Goal: Task Accomplishment & Management: Use online tool/utility

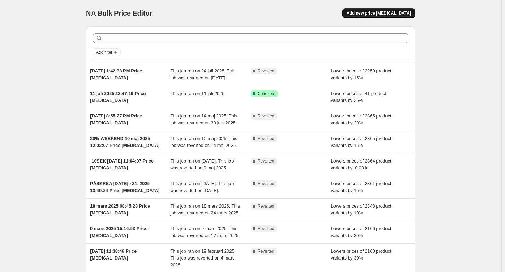
click at [394, 10] on button "Add new price [MEDICAL_DATA]" at bounding box center [378, 13] width 73 height 10
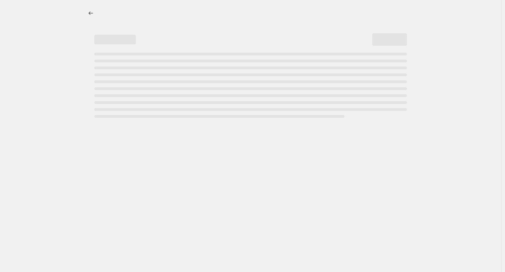
select select "percentage"
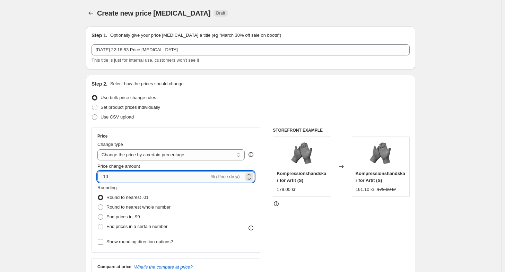
click at [148, 178] on input "-10" at bounding box center [153, 176] width 112 height 11
type input "-15"
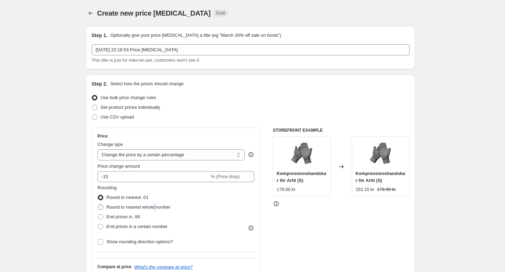
click at [156, 209] on span "Round to nearest whole number" at bounding box center [138, 206] width 64 height 5
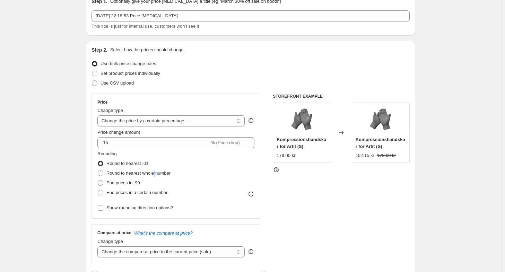
scroll to position [35, 0]
click at [137, 180] on span "End prices in .99" at bounding box center [123, 181] width 34 height 5
click at [98, 180] on input "End prices in .99" at bounding box center [98, 179] width 0 height 0
radio input "true"
click at [127, 182] on span "End prices in .99" at bounding box center [123, 181] width 34 height 5
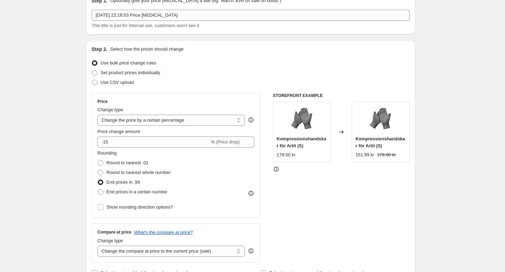
click at [98, 180] on input "End prices in .99" at bounding box center [98, 179] width 0 height 0
click at [139, 164] on span "Round to nearest .01" at bounding box center [127, 162] width 42 height 5
click at [98, 160] on input "Round to nearest .01" at bounding box center [98, 160] width 0 height 0
radio input "true"
click at [142, 174] on span "Round to nearest whole number" at bounding box center [138, 172] width 64 height 5
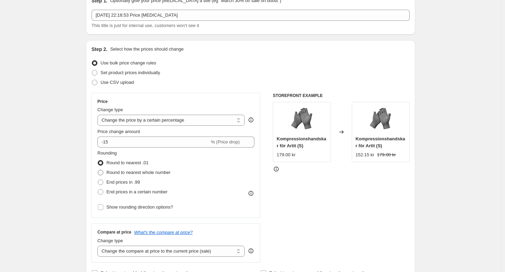
click at [98, 170] on input "Round to nearest whole number" at bounding box center [98, 170] width 0 height 0
radio input "true"
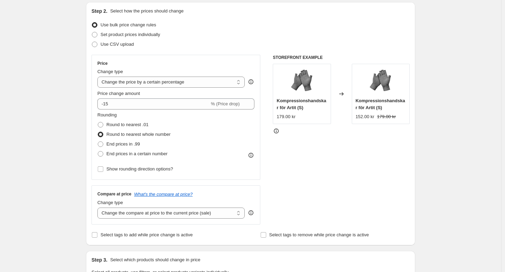
scroll to position [69, 0]
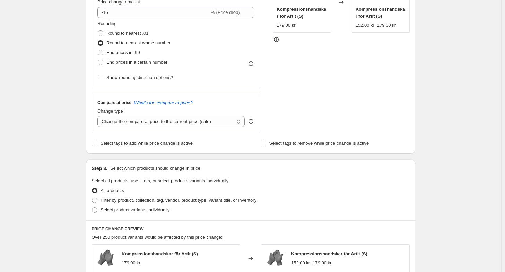
scroll to position [250, 0]
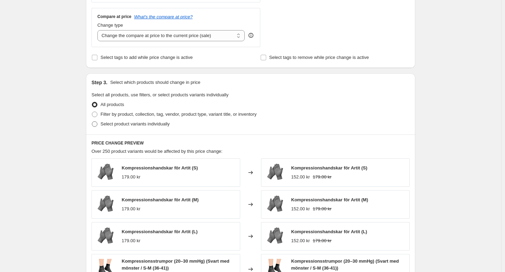
click at [142, 125] on span "Select product variants individually" at bounding box center [134, 123] width 69 height 5
click at [92, 122] on input "Select product variants individually" at bounding box center [92, 121] width 0 height 0
radio input "true"
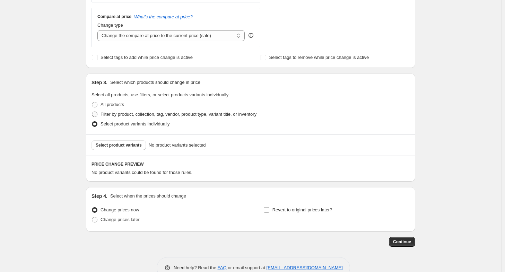
click at [152, 114] on span "Filter by product, collection, tag, vendor, product type, variant title, or inv…" at bounding box center [178, 114] width 156 height 5
click at [92, 112] on input "Filter by product, collection, tag, vendor, product type, variant title, or inv…" at bounding box center [92, 112] width 0 height 0
radio input "true"
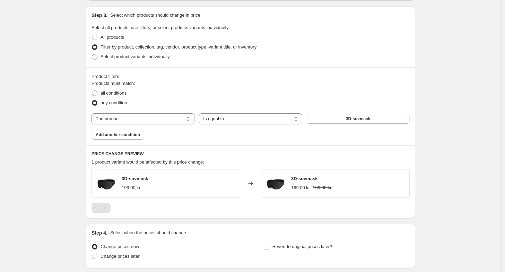
scroll to position [319, 0]
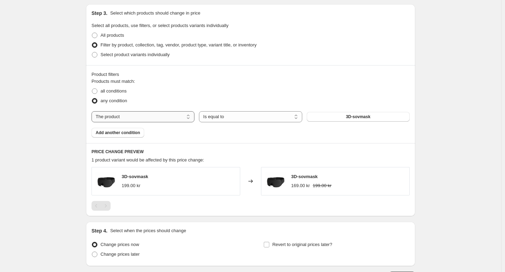
click at [169, 114] on select "The product The product's collection The product's tag The product's vendor The…" at bounding box center [142, 116] width 103 height 11
select select "collection"
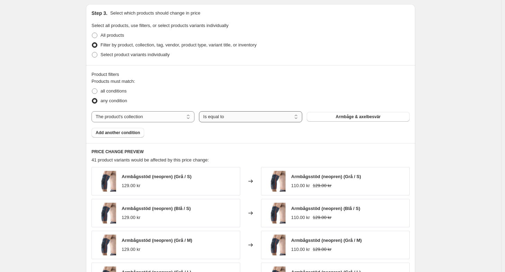
click at [246, 117] on select "Is equal to Is not equal to" at bounding box center [250, 116] width 103 height 11
click at [247, 118] on select "Is equal to Is not equal to" at bounding box center [250, 116] width 103 height 11
click at [336, 121] on div "The product The product's collection The product's tag The product's vendor The…" at bounding box center [250, 116] width 318 height 11
click at [338, 120] on button "Armbåge & axelbesvär" at bounding box center [358, 117] width 103 height 10
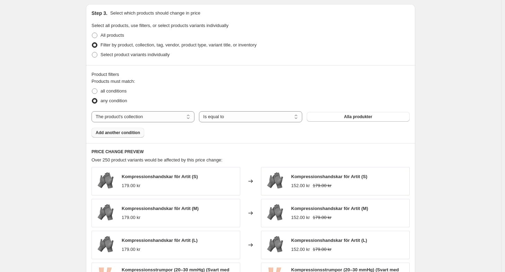
click at [133, 133] on span "Add another condition" at bounding box center [118, 133] width 44 height 6
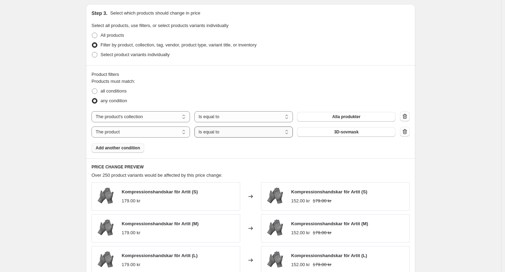
click at [235, 133] on select "Is equal to Is not equal to" at bounding box center [243, 131] width 98 height 11
select select "not_equal"
click at [379, 130] on button "3D-sovmask" at bounding box center [346, 132] width 98 height 10
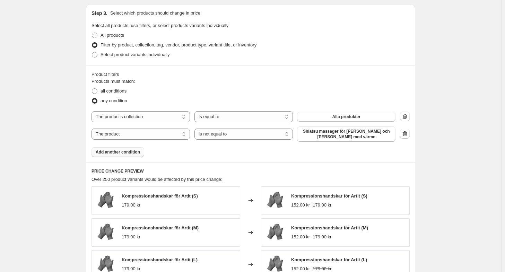
click at [129, 151] on span "Add another condition" at bounding box center [118, 152] width 44 height 6
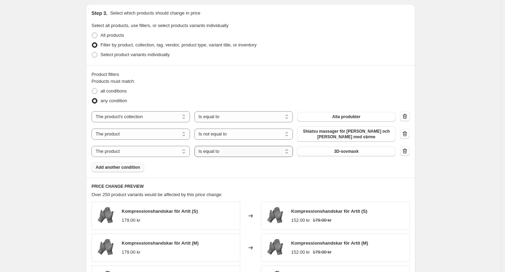
click at [236, 151] on select "Is equal to Is not equal to" at bounding box center [243, 151] width 98 height 11
select select "not_equal"
click at [342, 153] on span "3D-sovmask" at bounding box center [346, 152] width 25 height 6
click at [128, 169] on span "Add another condition" at bounding box center [118, 168] width 44 height 6
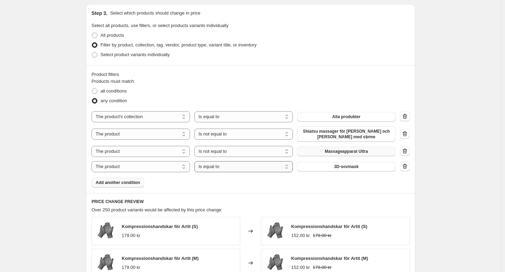
click at [228, 169] on select "Is equal to Is not equal to" at bounding box center [243, 166] width 98 height 11
select select "not_equal"
click at [337, 166] on span "3D-sovmask" at bounding box center [346, 167] width 25 height 6
click at [128, 184] on span "Add another condition" at bounding box center [118, 183] width 44 height 6
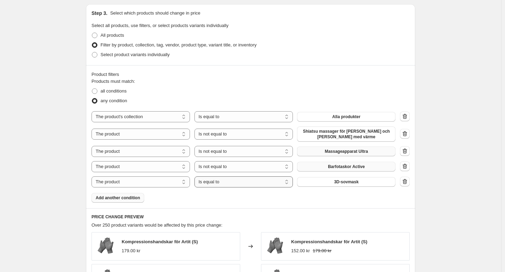
click at [240, 182] on select "Is equal to Is not equal to" at bounding box center [243, 181] width 98 height 11
select select "not_equal"
click at [340, 185] on button "3D-sovmask" at bounding box center [346, 182] width 98 height 10
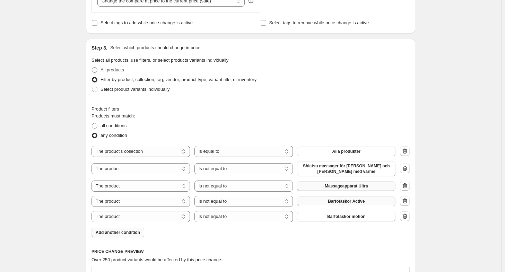
scroll to position [354, 0]
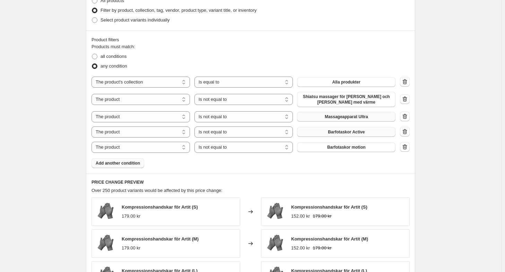
click at [132, 162] on span "Add another condition" at bounding box center [118, 163] width 44 height 6
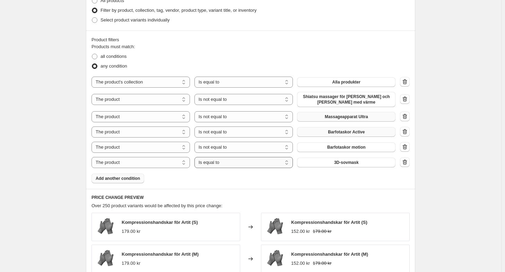
click at [255, 158] on select "Is equal to Is not equal to" at bounding box center [243, 162] width 98 height 11
select select "not_equal"
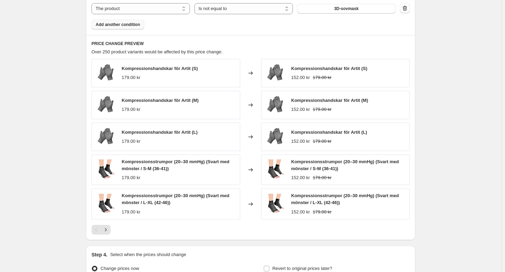
scroll to position [389, 0]
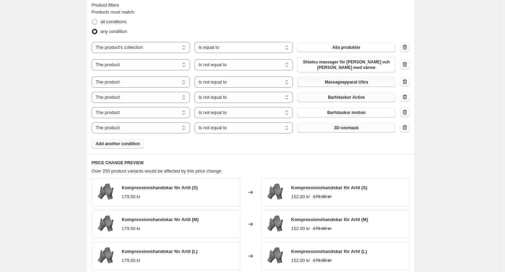
click at [335, 127] on button "3D-sovmask" at bounding box center [346, 128] width 98 height 10
click at [134, 147] on button "Add another condition" at bounding box center [117, 144] width 53 height 10
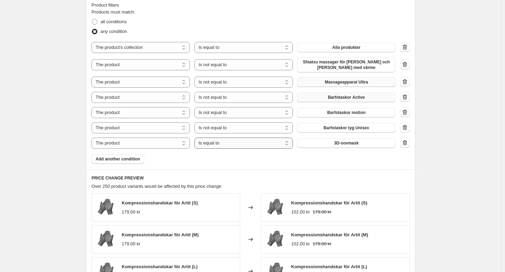
click at [247, 142] on select "Is equal to Is not equal to" at bounding box center [243, 143] width 98 height 11
select select "not_equal"
click at [350, 144] on span "3D-sovmask" at bounding box center [346, 143] width 25 height 6
click at [123, 160] on span "Add another condition" at bounding box center [118, 159] width 44 height 6
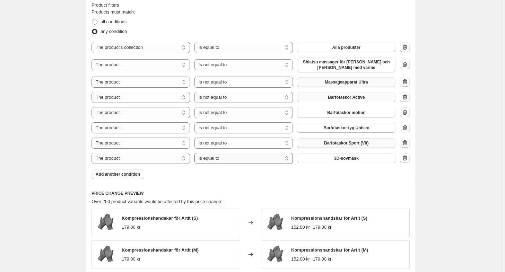
click at [239, 158] on select "Is equal to Is not equal to" at bounding box center [243, 158] width 98 height 11
select select "not_equal"
click at [344, 160] on span "3D-sovmask" at bounding box center [346, 159] width 25 height 6
click at [134, 174] on span "Add another condition" at bounding box center [118, 174] width 44 height 6
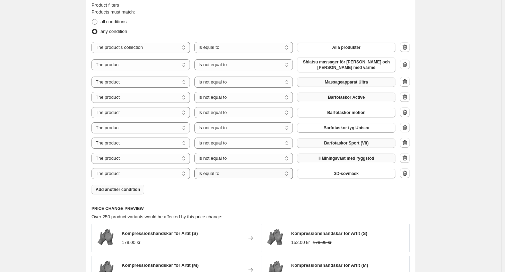
click at [247, 174] on select "Is equal to Is not equal to" at bounding box center [243, 173] width 98 height 11
select select "not_equal"
click at [343, 174] on span "3D-sovmask" at bounding box center [346, 174] width 25 height 6
click at [122, 191] on span "Add another condition" at bounding box center [118, 190] width 44 height 6
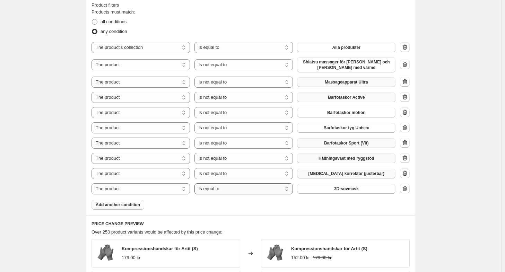
click at [243, 189] on select "Is equal to Is not equal to" at bounding box center [243, 188] width 98 height 11
select select "not_equal"
click at [332, 188] on button "3D-sovmask" at bounding box center [346, 189] width 98 height 10
click at [131, 206] on span "Add another condition" at bounding box center [118, 205] width 44 height 6
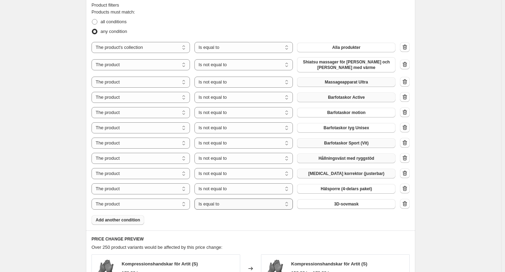
click at [233, 205] on select "Is equal to Is not equal to" at bounding box center [243, 204] width 98 height 11
select select "not_equal"
click at [359, 204] on span "3D-sovmask" at bounding box center [346, 204] width 25 height 6
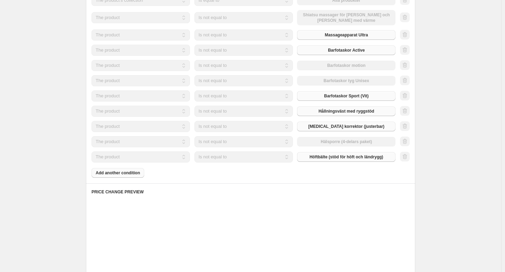
scroll to position [458, 0]
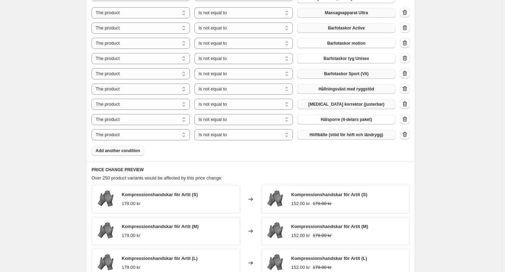
click at [118, 151] on span "Add another condition" at bounding box center [118, 151] width 44 height 6
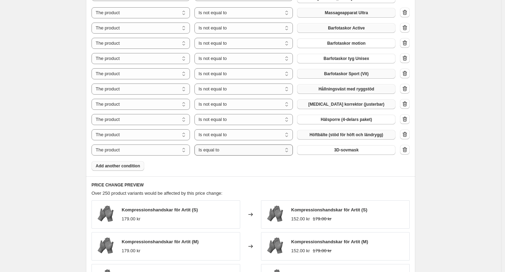
click at [249, 150] on select "Is equal to Is not equal to" at bounding box center [243, 149] width 98 height 11
select select "not_equal"
click at [346, 150] on span "3D-sovmask" at bounding box center [346, 150] width 25 height 6
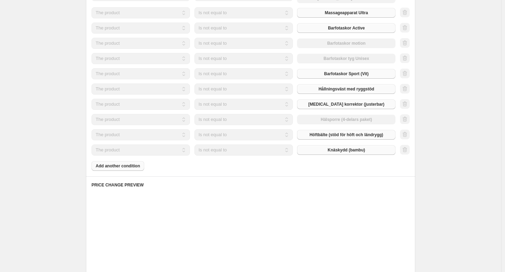
click at [131, 165] on div "Products must match: all conditions any condition The product The product's col…" at bounding box center [250, 54] width 318 height 231
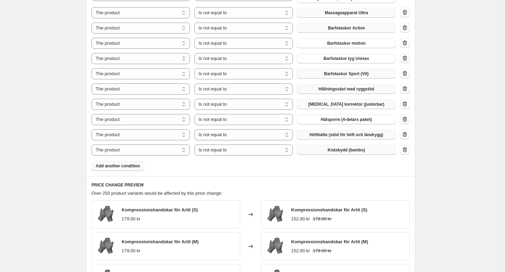
click at [114, 163] on span "Add another condition" at bounding box center [118, 166] width 44 height 6
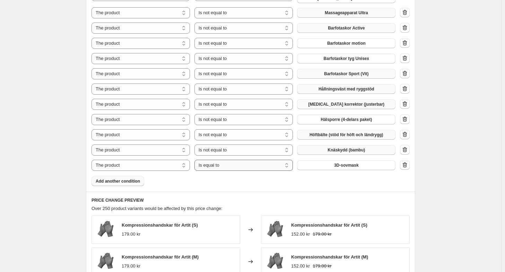
click at [245, 167] on select "Is equal to Is not equal to" at bounding box center [243, 165] width 98 height 11
select select "not_equal"
click at [332, 165] on button "3D-sovmask" at bounding box center [346, 165] width 98 height 10
click at [126, 185] on button "Add another condition" at bounding box center [117, 181] width 53 height 10
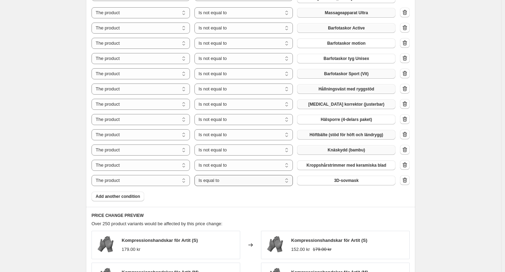
click at [243, 182] on select "Is equal to Is not equal to" at bounding box center [243, 180] width 98 height 11
select select "not_equal"
click at [351, 179] on span "3D-sovmask" at bounding box center [346, 181] width 25 height 6
click at [121, 196] on span "Add another condition" at bounding box center [118, 197] width 44 height 6
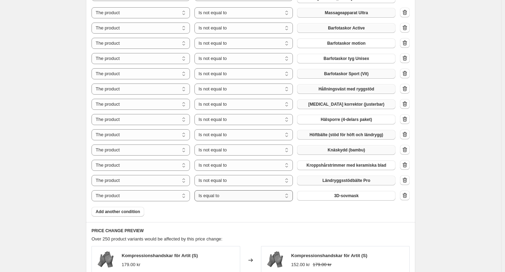
click at [229, 197] on select "Is equal to Is not equal to" at bounding box center [243, 195] width 98 height 11
select select "not_equal"
click at [347, 196] on span "3D-sovmask" at bounding box center [346, 196] width 25 height 6
click at [130, 211] on span "Add another condition" at bounding box center [118, 212] width 44 height 6
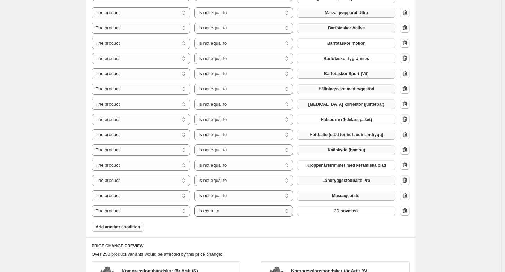
click at [244, 211] on select "Is equal to Is not equal to" at bounding box center [243, 210] width 98 height 11
select select "not_equal"
click at [358, 215] on div "The product The product's collection The product's tag The product's vendor The…" at bounding box center [243, 210] width 304 height 11
click at [356, 212] on span "3D-sovmask" at bounding box center [346, 211] width 25 height 6
click at [129, 230] on button "Add another condition" at bounding box center [117, 227] width 53 height 10
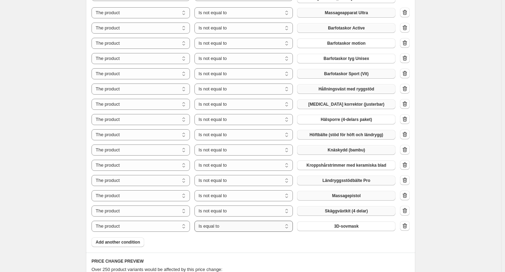
click at [243, 226] on select "Is equal to Is not equal to" at bounding box center [243, 226] width 98 height 11
select select "not_equal"
click at [353, 227] on span "3D-sovmask" at bounding box center [346, 226] width 25 height 6
click at [125, 243] on span "Add another condition" at bounding box center [118, 242] width 44 height 6
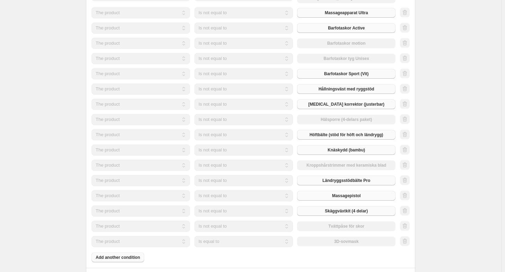
click at [240, 246] on select "Is equal to Is not equal to" at bounding box center [243, 241] width 98 height 11
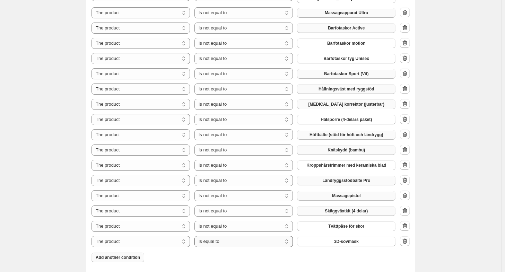
select select "not_equal"
click at [349, 243] on span "3D-sovmask" at bounding box center [346, 242] width 25 height 6
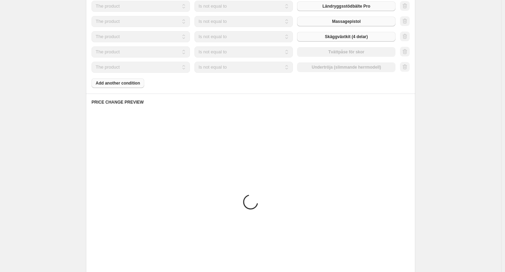
scroll to position [666, 0]
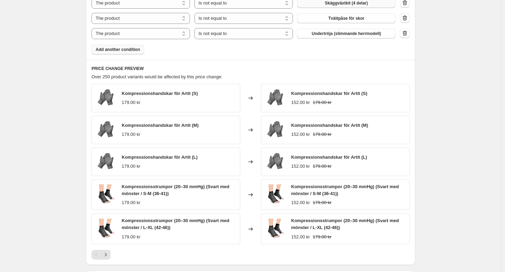
click at [128, 53] on button "Add another condition" at bounding box center [117, 50] width 53 height 10
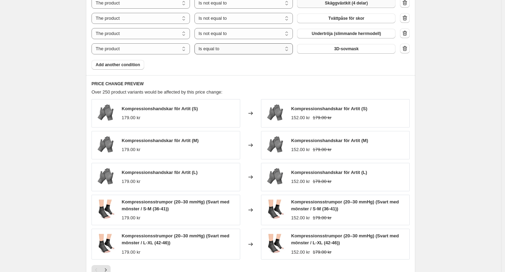
click at [240, 51] on select "Is equal to Is not equal to" at bounding box center [243, 48] width 98 height 11
select select "not_equal"
click at [347, 50] on span "3D-sovmask" at bounding box center [346, 49] width 25 height 6
click at [132, 66] on span "Add another condition" at bounding box center [118, 65] width 44 height 6
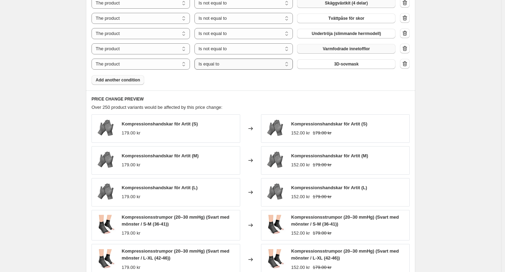
click at [235, 65] on select "Is equal to Is not equal to" at bounding box center [243, 64] width 98 height 11
select select "not_equal"
click at [339, 65] on span "3D-sovmask" at bounding box center [346, 64] width 25 height 6
click at [113, 77] on button "Add another condition" at bounding box center [117, 80] width 53 height 10
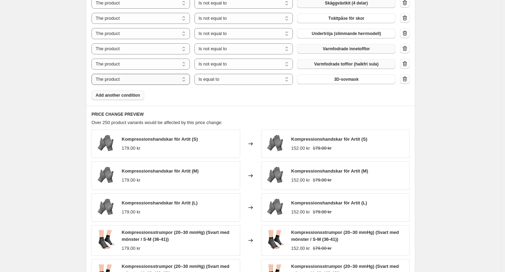
click at [158, 79] on select "The product The product's collection The product's tag The product's vendor The…" at bounding box center [140, 79] width 98 height 11
click at [230, 79] on select "Is equal to Is not equal to" at bounding box center [243, 79] width 98 height 11
select select "not_equal"
click at [350, 81] on span "3D-sovmask" at bounding box center [346, 80] width 25 height 6
click at [125, 97] on span "Add another condition" at bounding box center [118, 95] width 44 height 6
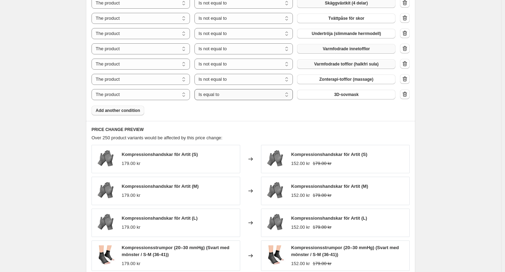
click at [227, 98] on select "Is equal to Is not equal to" at bounding box center [243, 94] width 98 height 11
click at [338, 97] on button "3D-sovmask" at bounding box center [346, 95] width 98 height 10
click at [268, 95] on select "Is equal to Is not equal to" at bounding box center [243, 94] width 98 height 11
click at [255, 93] on select "Is equal to Is not equal to" at bounding box center [243, 94] width 98 height 11
select select "not_equal"
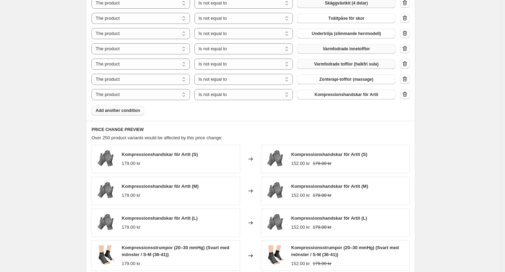
click at [405, 96] on icon "button" at bounding box center [405, 93] width 5 height 5
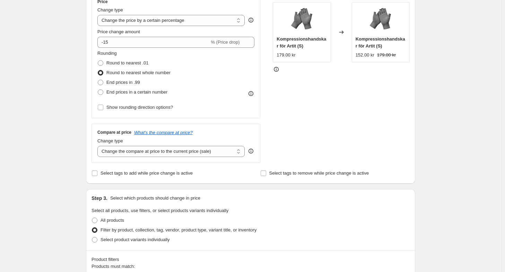
scroll to position [173, 0]
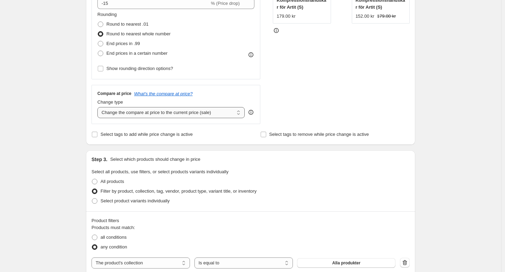
click at [224, 114] on select "Change the compare at price to the current price (sale) Change the compare at p…" at bounding box center [170, 112] width 147 height 11
click at [225, 113] on select "Change the compare at price to the current price (sale) Change the compare at p…" at bounding box center [170, 112] width 147 height 11
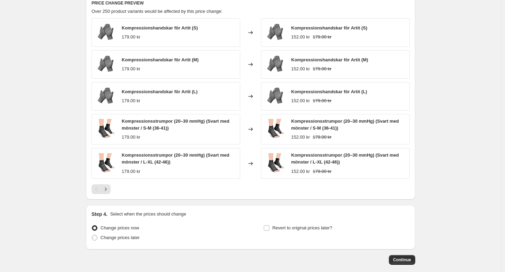
scroll to position [810, 0]
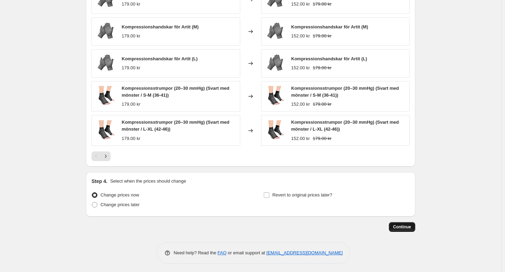
click at [406, 226] on span "Continue" at bounding box center [402, 227] width 18 height 6
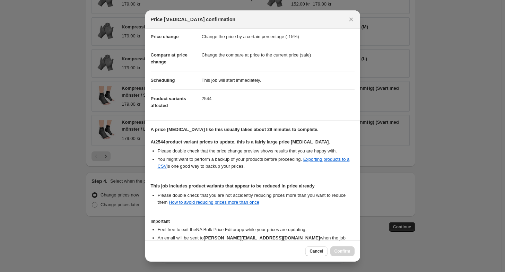
scroll to position [57, 0]
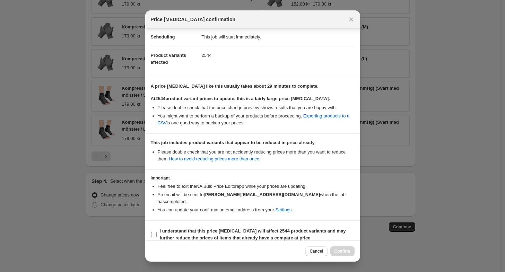
click at [212, 228] on b "I understand that this price [MEDICAL_DATA] will affect 2544 product variants a…" at bounding box center [253, 234] width 186 height 12
click at [157, 232] on input "I understand that this price [MEDICAL_DATA] will affect 2544 product variants a…" at bounding box center [154, 235] width 6 height 6
checkbox input "true"
click at [342, 250] on span "Confirm" at bounding box center [342, 251] width 16 height 6
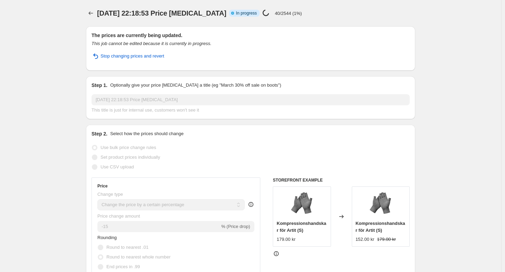
click at [342, 11] on div "[DATE] 22:18:53 Price [MEDICAL_DATA] Info Partially complete In progress Price …" at bounding box center [226, 13] width 258 height 10
click at [155, 56] on span "Stop changing prices and revert" at bounding box center [132, 56] width 64 height 7
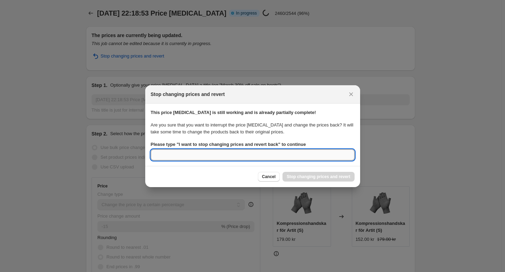
click at [241, 152] on input "Please type " I want to stop changing prices and revert back " to continue" at bounding box center [253, 154] width 204 height 11
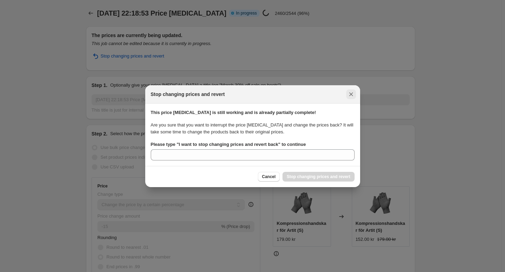
click at [352, 93] on icon "Close" at bounding box center [350, 94] width 7 height 7
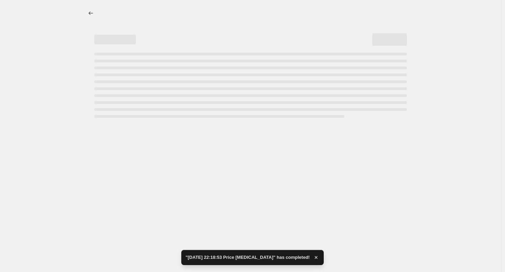
select select "percentage"
select select "collection"
select select "not_equal"
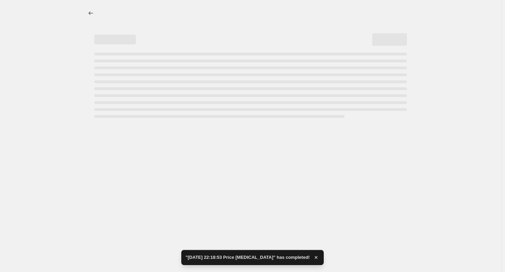
select select "not_equal"
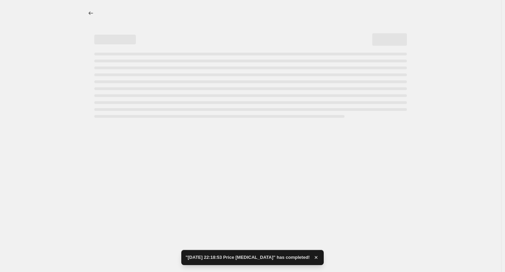
select select "not_equal"
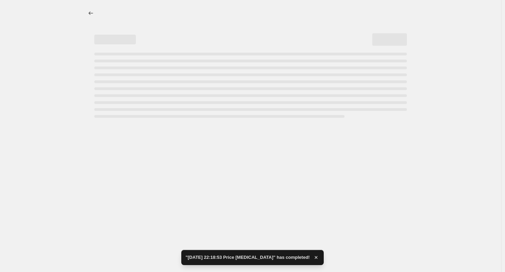
select select "not_equal"
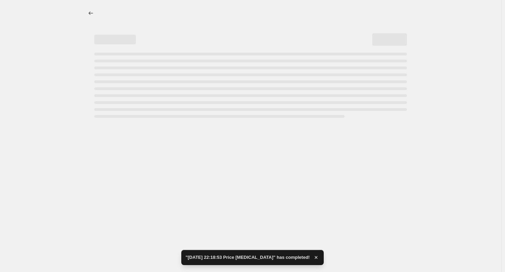
select select "not_equal"
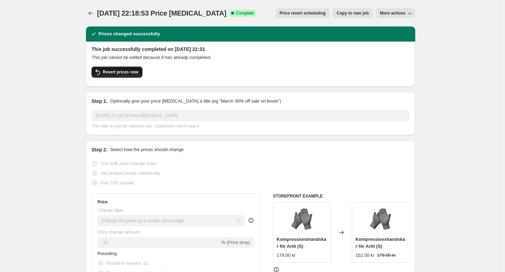
click at [127, 72] on span "Revert prices now" at bounding box center [121, 72] width 36 height 6
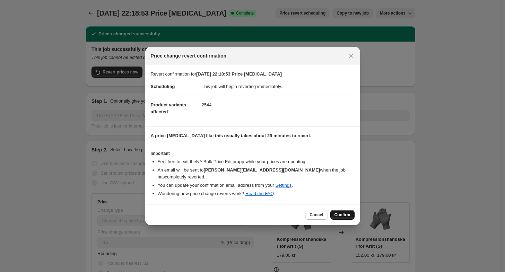
click at [352, 210] on button "Confirm" at bounding box center [342, 215] width 24 height 10
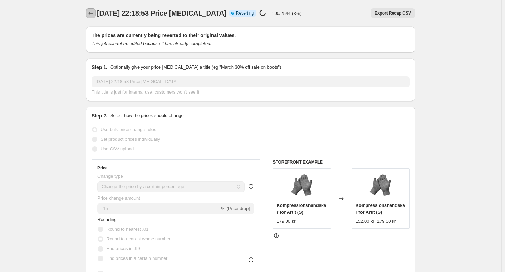
click at [91, 11] on icon "Price change jobs" at bounding box center [90, 13] width 7 height 7
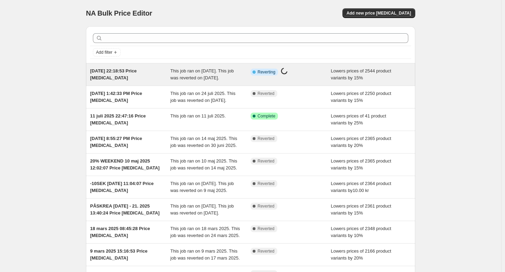
click at [336, 69] on span "Lowers prices of 2544 product variants by 15%" at bounding box center [361, 74] width 60 height 12
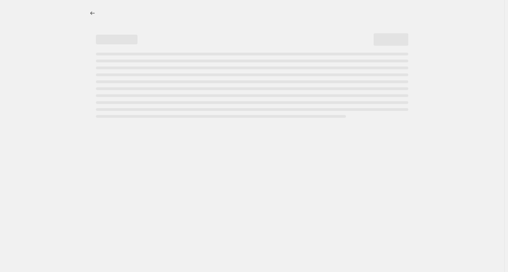
select select "percentage"
select select "collection"
select select "not_equal"
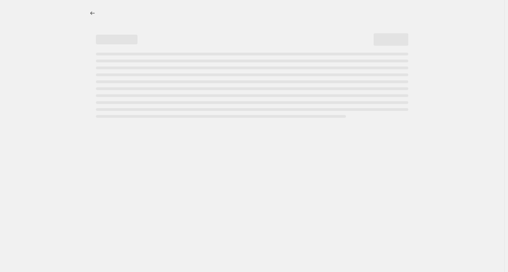
select select "not_equal"
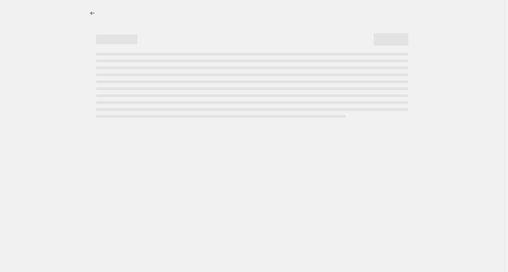
select select "not_equal"
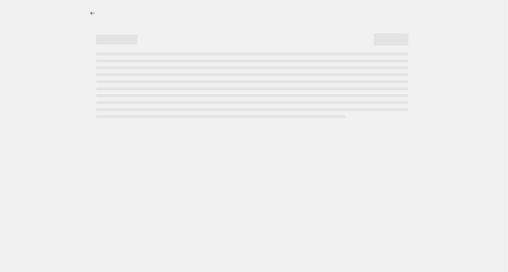
select select "not_equal"
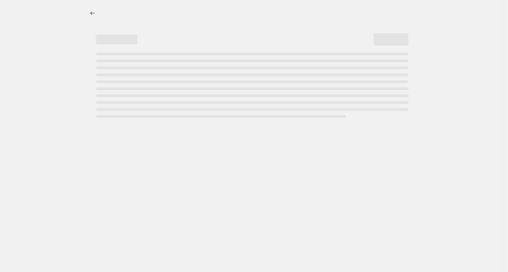
select select "not_equal"
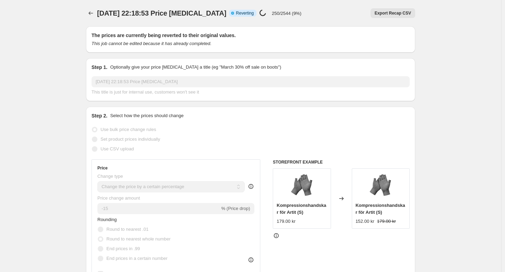
click at [270, 6] on div "[DATE] 22:18:53 Price [MEDICAL_DATA]. This page is ready [DATE] 22:18:53 Price …" at bounding box center [250, 13] width 329 height 26
click at [338, 7] on div "[DATE] 22:18:53 Price [MEDICAL_DATA]. This page is ready [DATE] 22:18:53 Price …" at bounding box center [250, 13] width 329 height 26
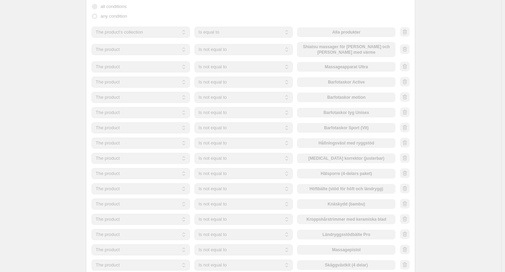
scroll to position [416, 0]
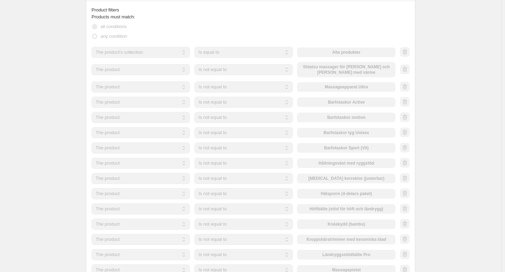
click at [119, 28] on span "all conditions" at bounding box center [113, 26] width 26 height 5
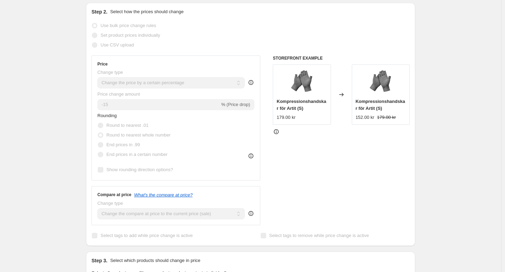
scroll to position [0, 0]
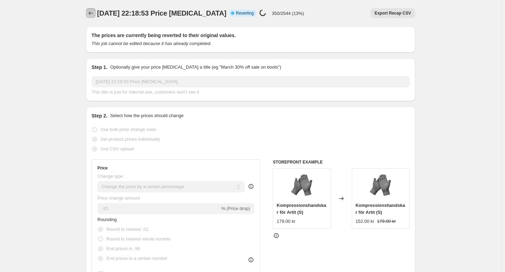
click at [92, 14] on icon "Price change jobs" at bounding box center [90, 13] width 7 height 7
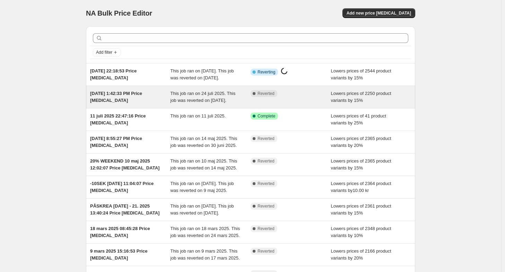
click at [210, 104] on div "This job ran on 24 juli 2025. This job was reverted on [DATE]." at bounding box center [210, 97] width 80 height 14
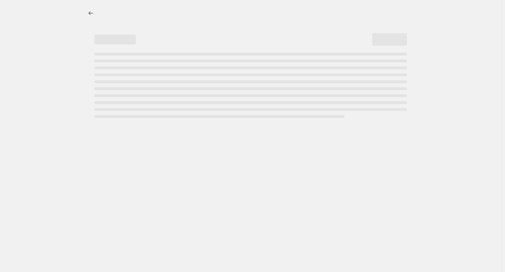
select select "percentage"
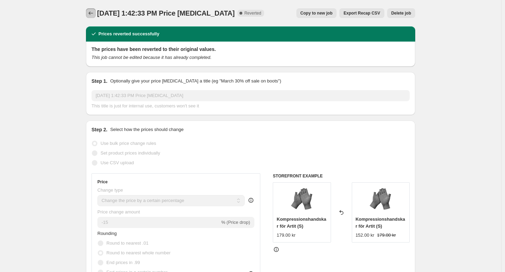
click at [94, 14] on icon "Price change jobs" at bounding box center [90, 13] width 7 height 7
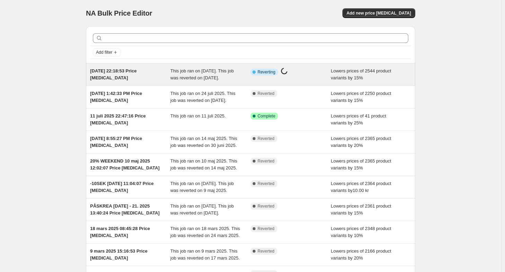
click at [218, 74] on span "This job ran on [DATE]. This job was reverted on [DATE]." at bounding box center [201, 74] width 63 height 12
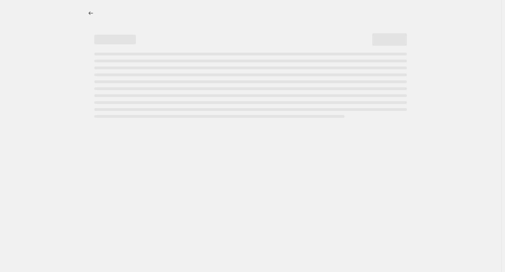
select select "percentage"
select select "collection"
select select "not_equal"
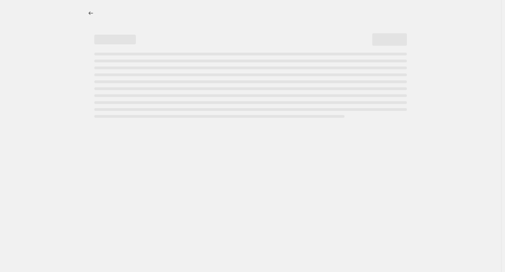
select select "not_equal"
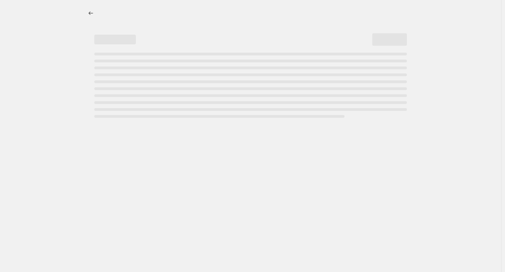
select select "not_equal"
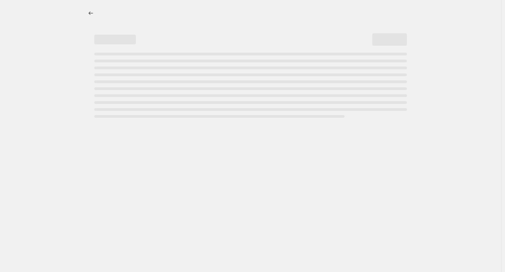
select select "not_equal"
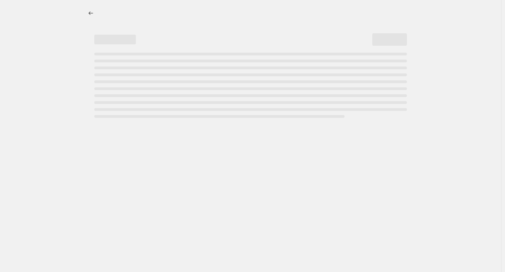
select select "not_equal"
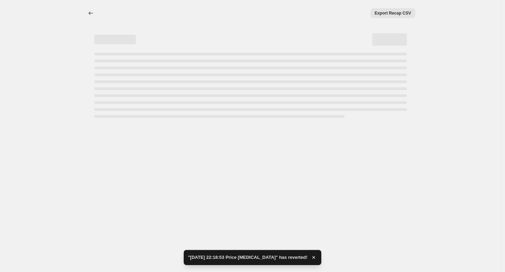
select select "percentage"
select select "collection"
select select "not_equal"
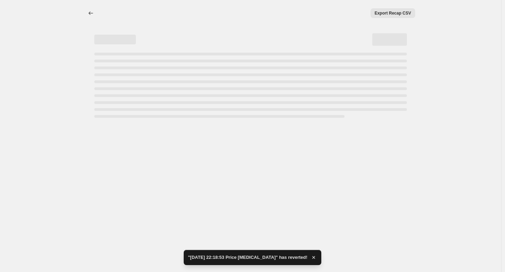
select select "not_equal"
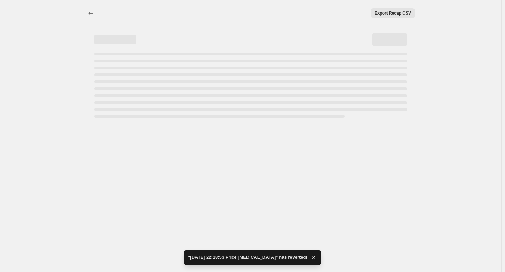
select select "not_equal"
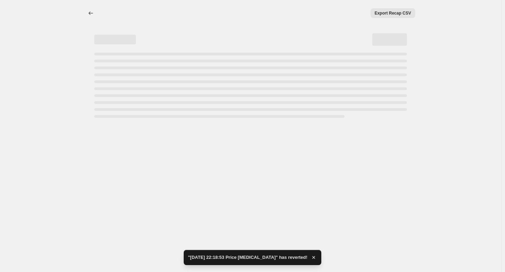
select select "not_equal"
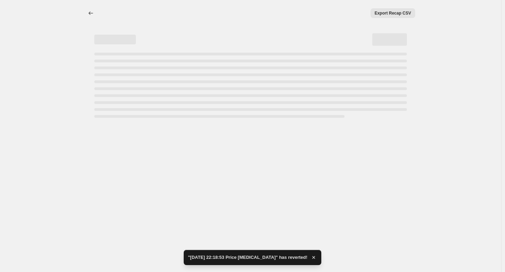
select select "not_equal"
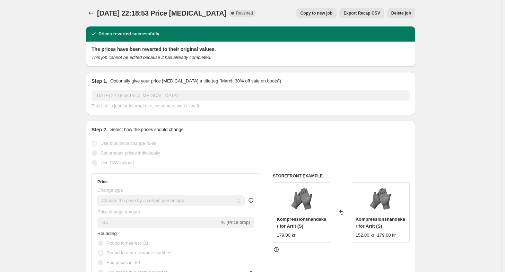
click at [322, 14] on span "Copy to new job" at bounding box center [316, 13] width 32 height 6
select select "percentage"
select select "collection"
select select "not_equal"
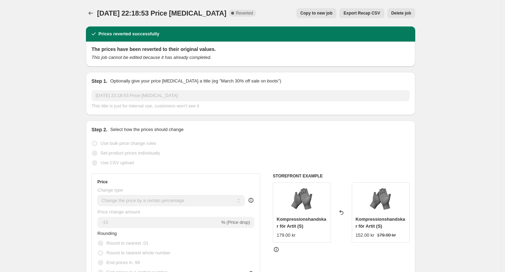
select select "not_equal"
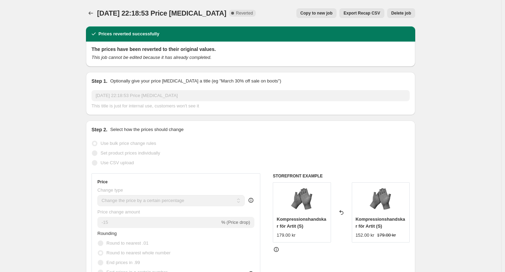
select select "not_equal"
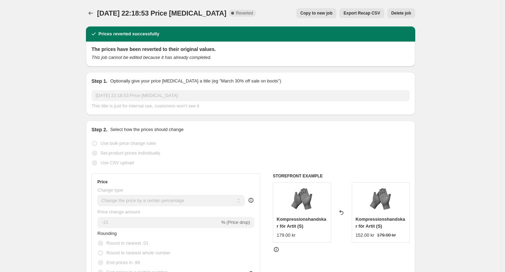
select select "not_equal"
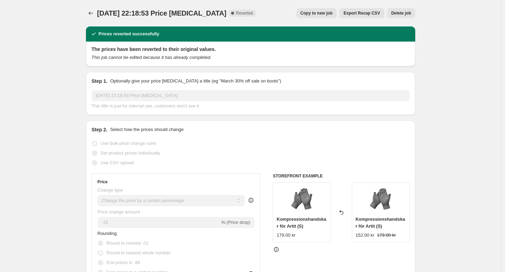
select select "not_equal"
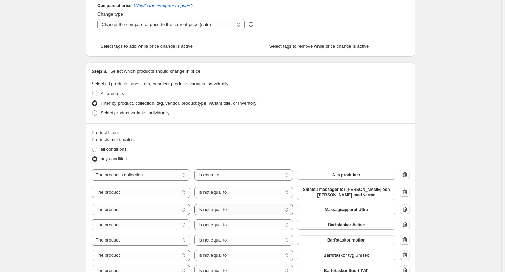
scroll to position [381, 0]
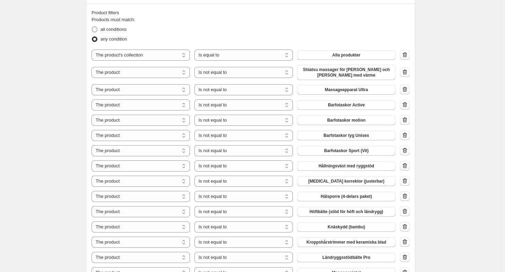
click at [118, 28] on span "all conditions" at bounding box center [113, 29] width 26 height 5
click at [92, 27] on input "all conditions" at bounding box center [92, 27] width 0 height 0
radio input "true"
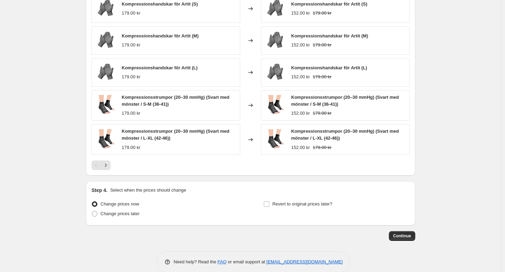
scroll to position [810, 0]
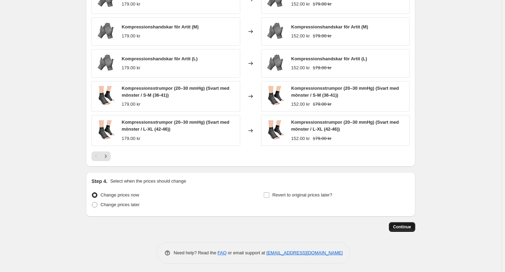
click at [408, 225] on span "Continue" at bounding box center [402, 227] width 18 height 6
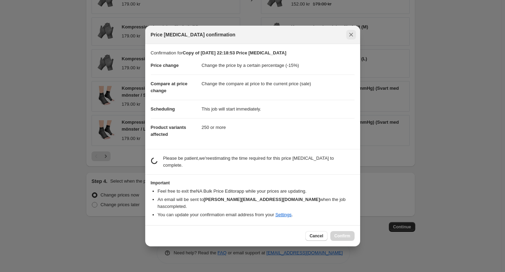
click at [351, 38] on icon "Close" at bounding box center [350, 34] width 7 height 7
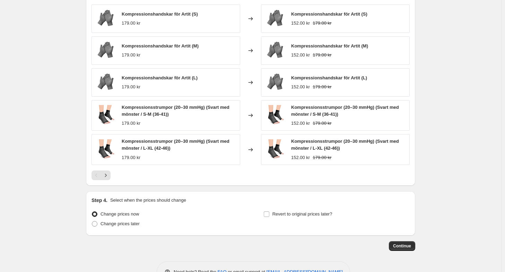
scroll to position [671, 0]
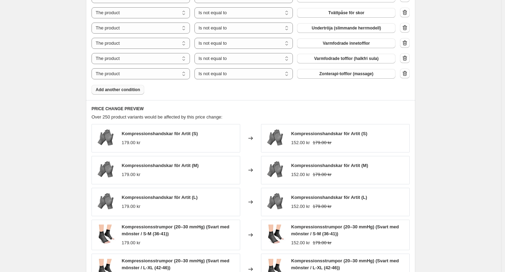
click at [140, 90] on span "Add another condition" at bounding box center [118, 90] width 44 height 6
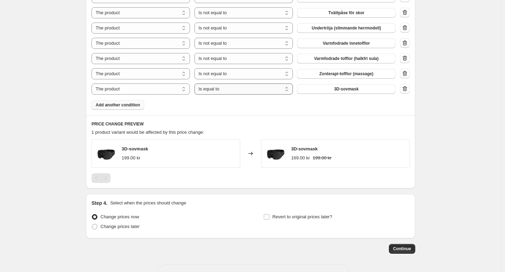
click at [249, 89] on select "Is equal to Is not equal to" at bounding box center [243, 88] width 98 height 11
select select "not_equal"
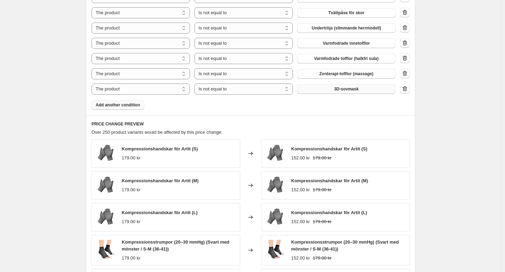
click at [346, 89] on span "3D-sovmask" at bounding box center [346, 89] width 25 height 6
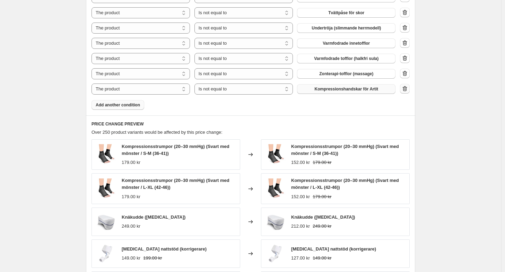
click at [407, 92] on icon "button" at bounding box center [404, 88] width 7 height 7
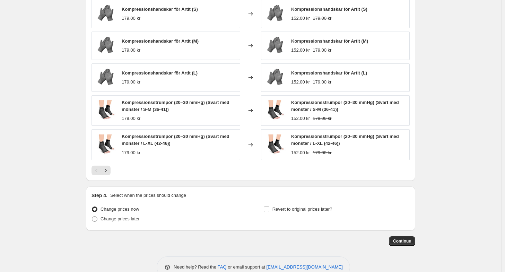
scroll to position [810, 0]
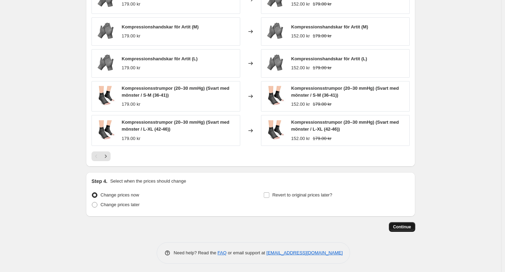
click at [408, 227] on span "Continue" at bounding box center [402, 227] width 18 height 6
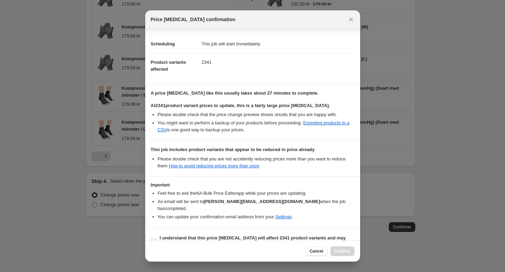
scroll to position [57, 0]
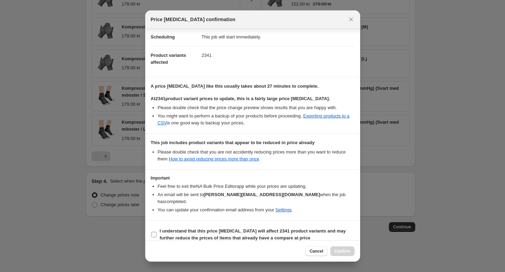
click at [239, 228] on b "I understand that this price [MEDICAL_DATA] will affect 2341 product variants a…" at bounding box center [253, 234] width 186 height 12
click at [157, 232] on input "I understand that this price [MEDICAL_DATA] will affect 2341 product variants a…" at bounding box center [154, 235] width 6 height 6
checkbox input "true"
click at [337, 250] on span "Confirm" at bounding box center [342, 251] width 16 height 6
